Goal: Information Seeking & Learning: Find specific page/section

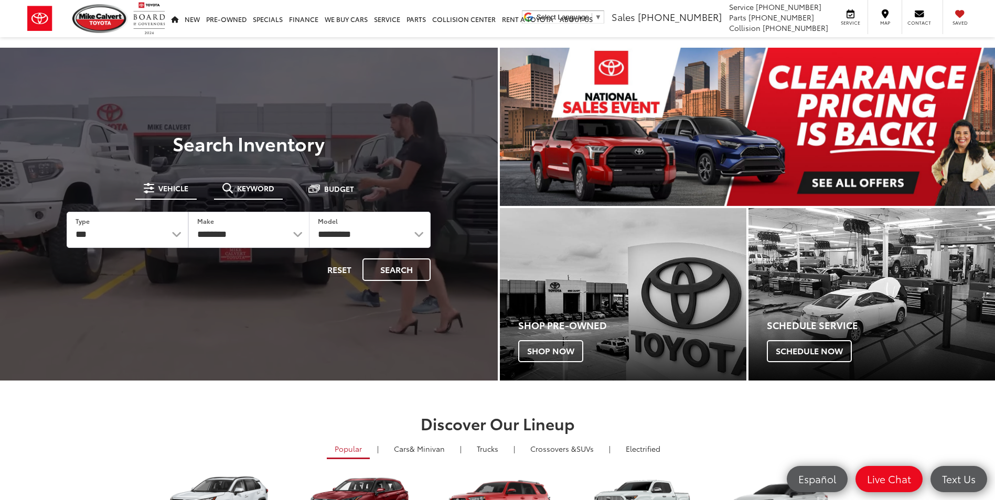
click at [256, 189] on span "Keyword" at bounding box center [255, 188] width 37 height 7
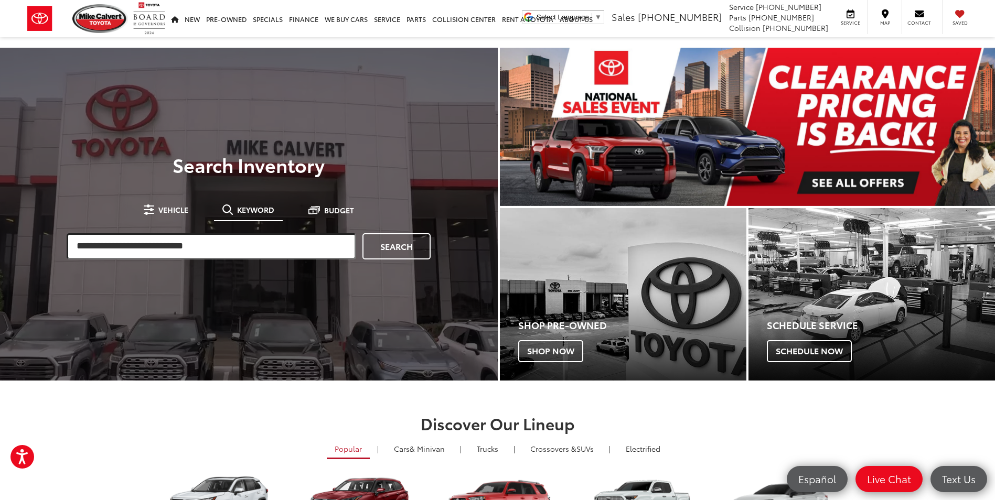
click at [232, 246] on input "search" at bounding box center [212, 246] width 290 height 26
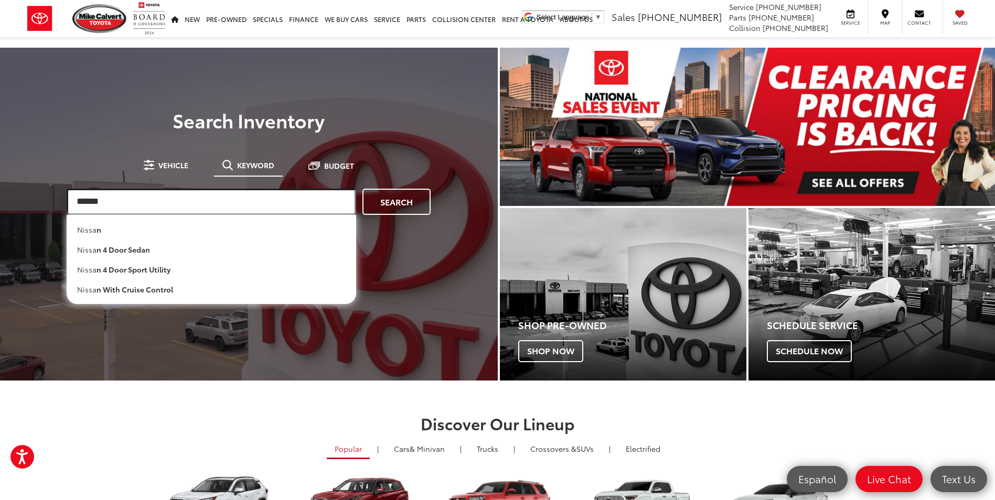
type input "******"
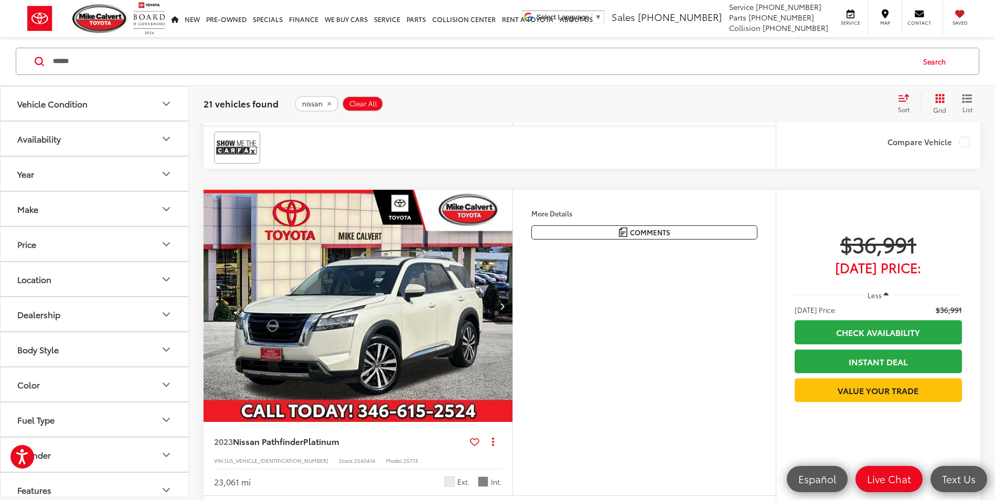
scroll to position [4249, 0]
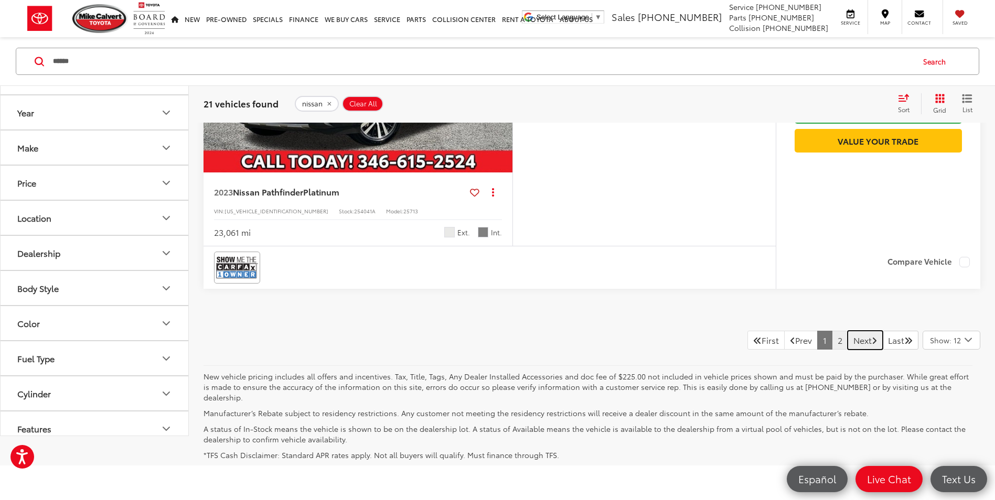
drag, startPoint x: 843, startPoint y: 341, endPoint x: 832, endPoint y: 339, distance: 11.8
click at [848, 341] on link "Next" at bounding box center [865, 340] width 35 height 19
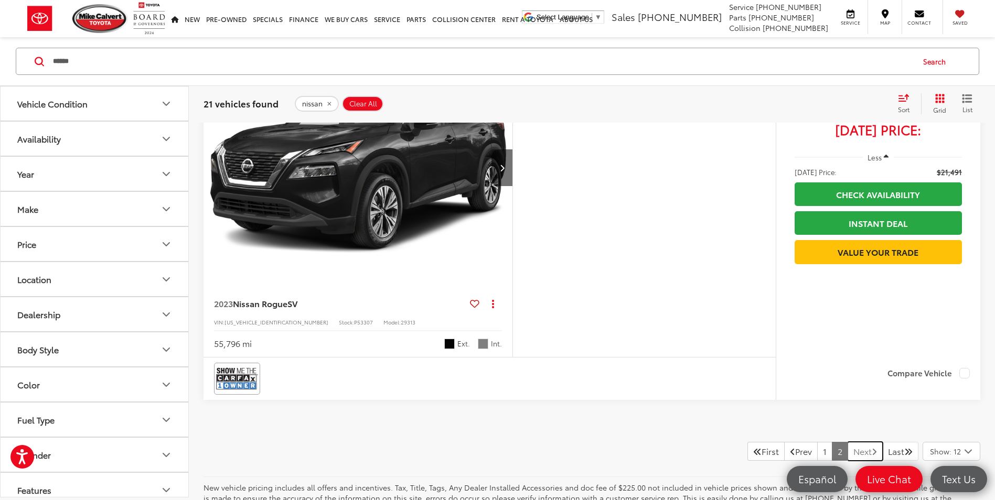
scroll to position [3042, 0]
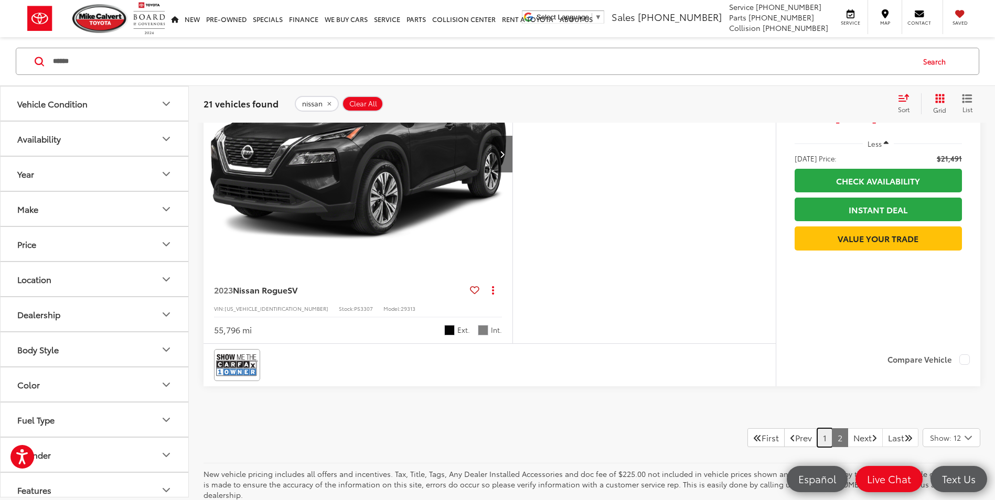
click at [817, 437] on link "1" at bounding box center [824, 438] width 15 height 19
